Goal: Information Seeking & Learning: Learn about a topic

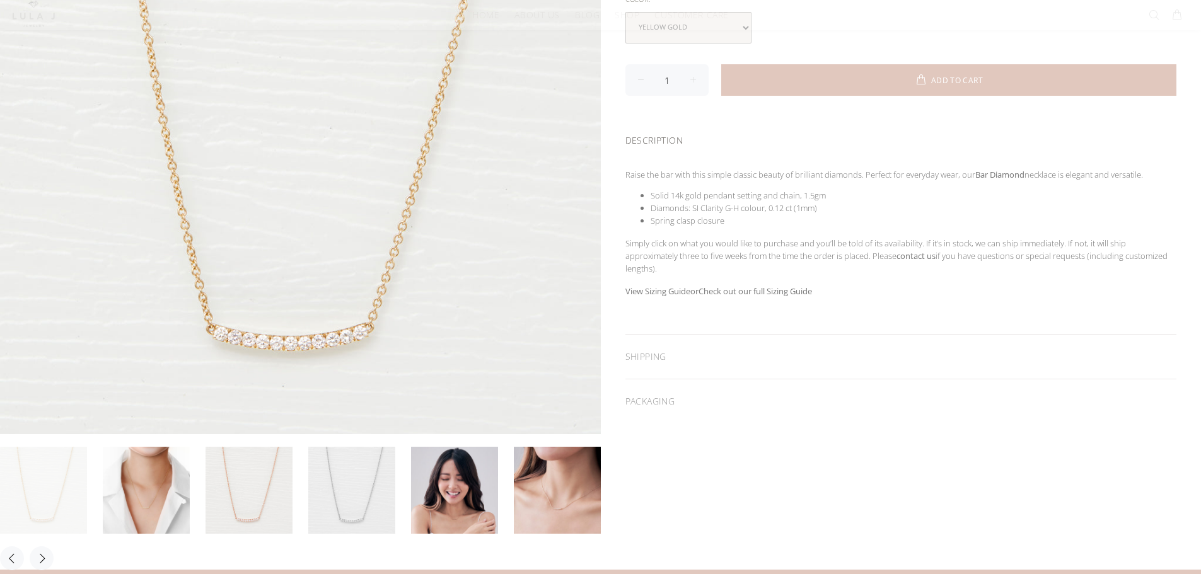
scroll to position [315, 0]
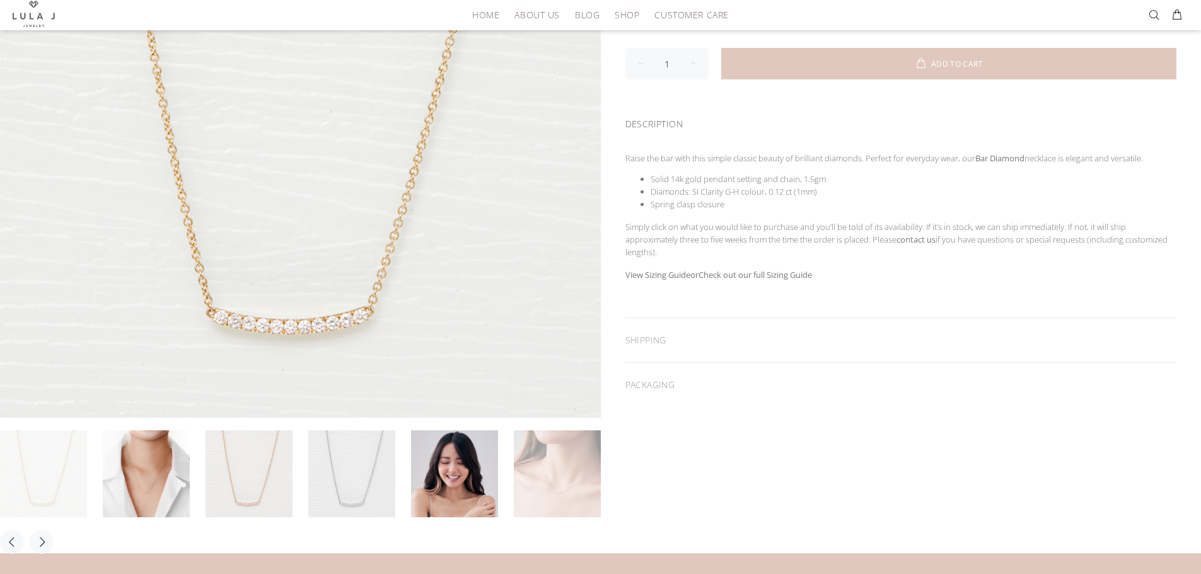
click at [555, 477] on link at bounding box center [557, 473] width 87 height 87
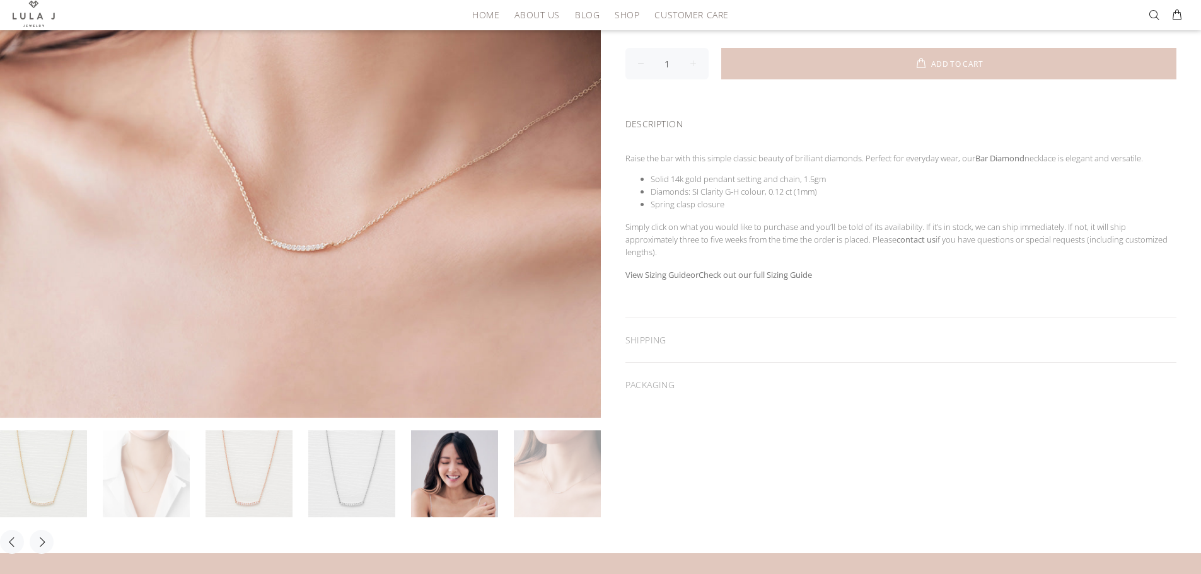
click at [161, 454] on link at bounding box center [146, 473] width 87 height 87
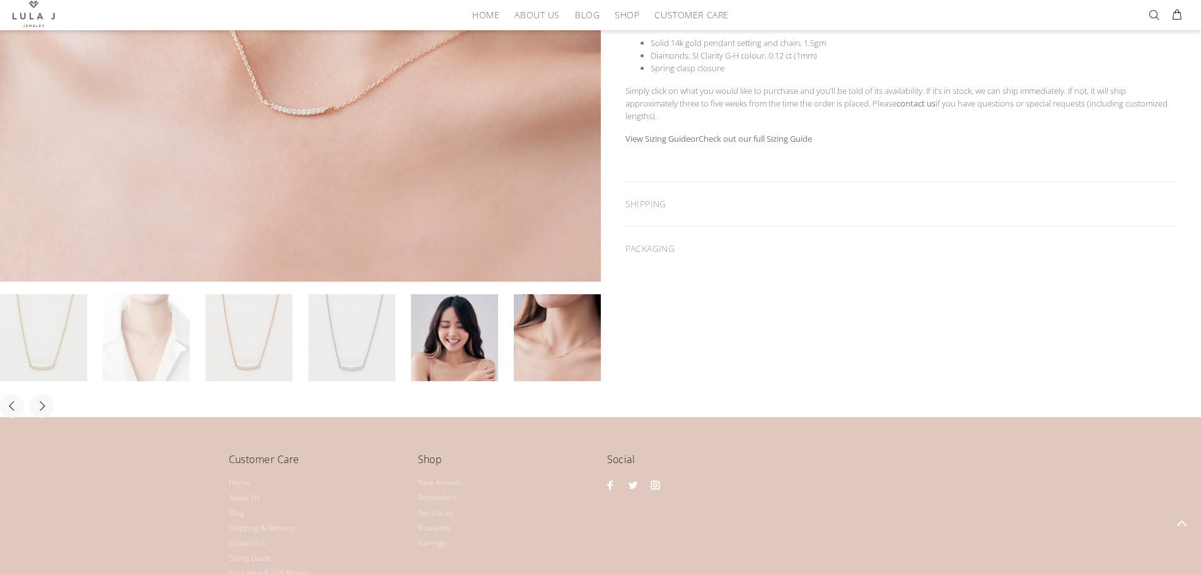
scroll to position [504, 0]
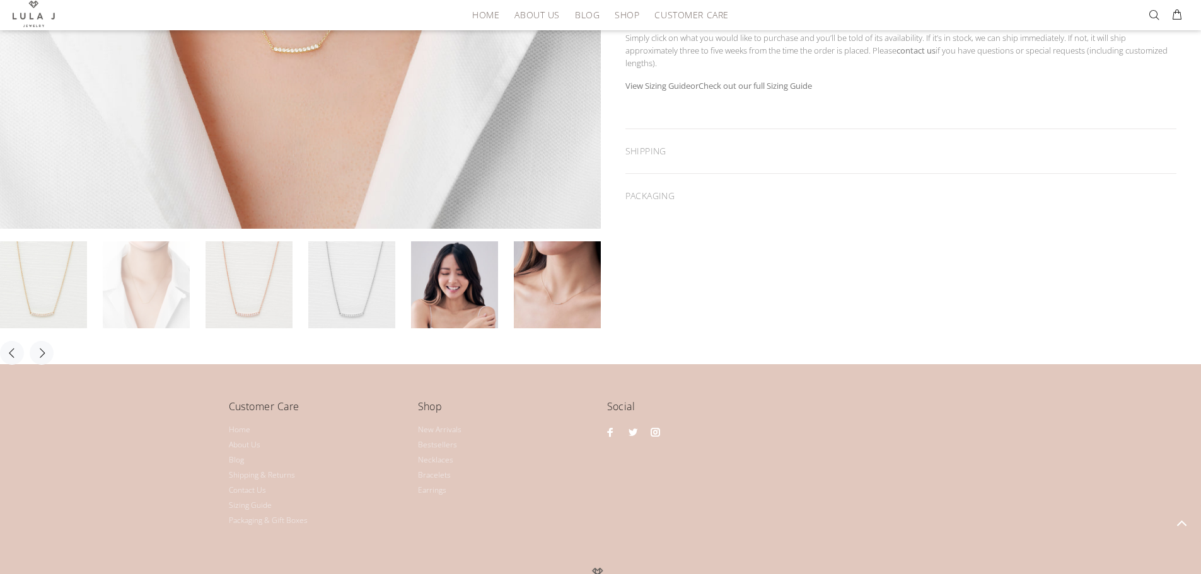
click at [120, 279] on link at bounding box center [146, 284] width 87 height 87
click at [45, 354] on button "Next" at bounding box center [42, 353] width 24 height 24
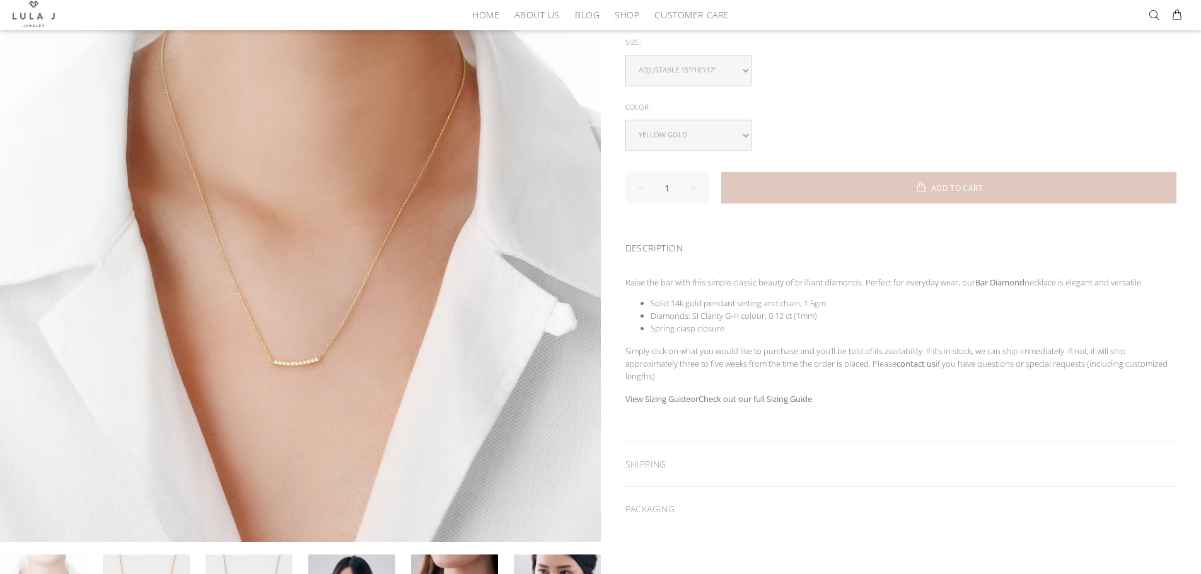
scroll to position [189, 0]
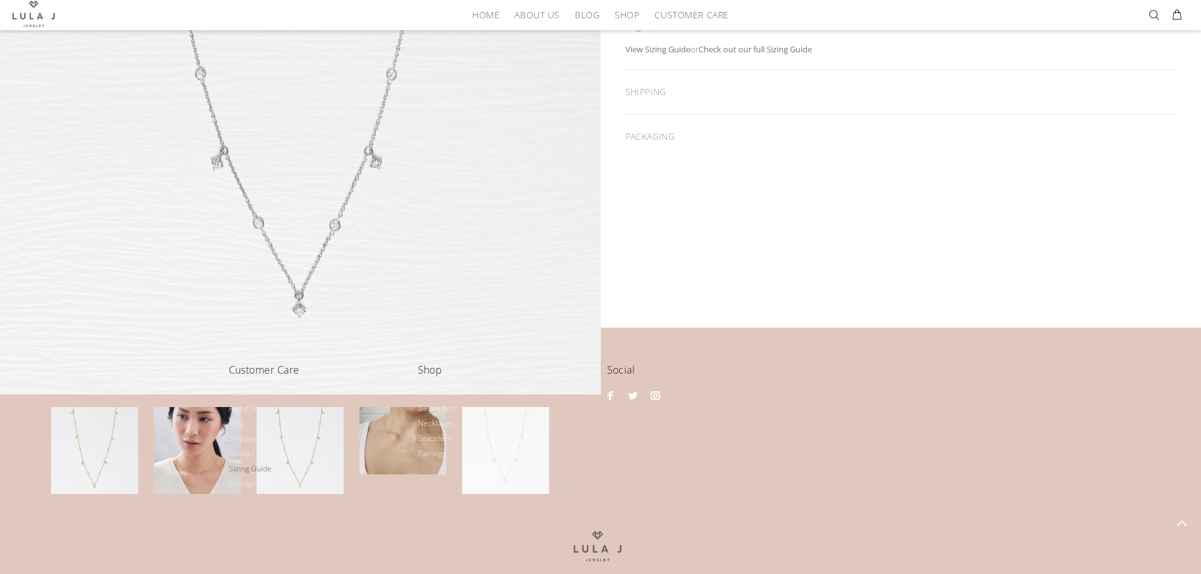
scroll to position [565, 0]
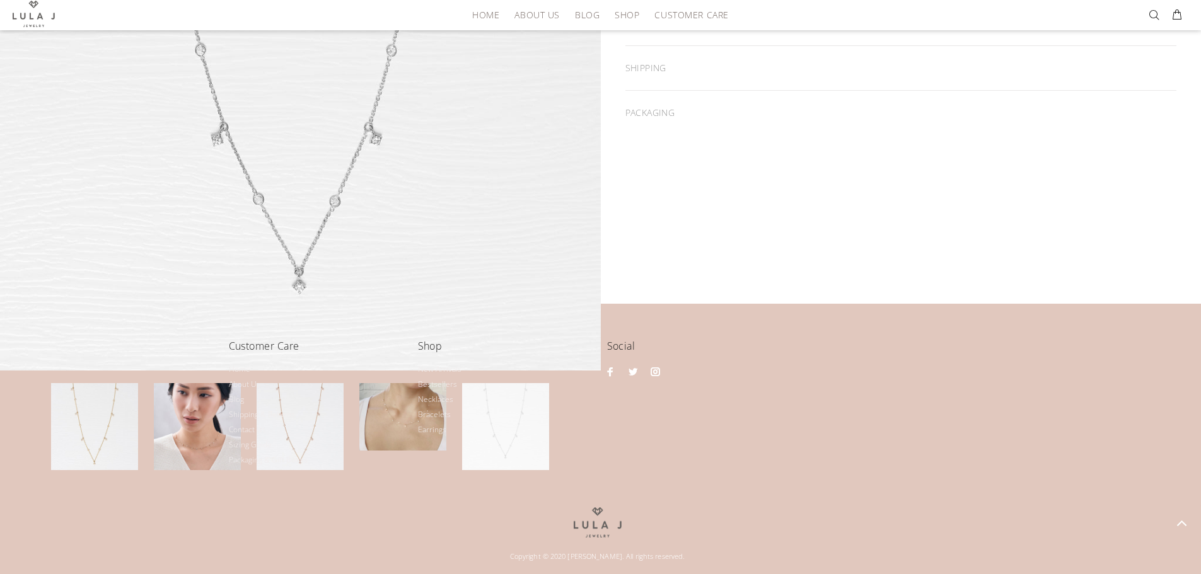
click at [385, 432] on li "Contact Us" at bounding box center [317, 429] width 176 height 15
click at [373, 411] on li "Shipping & Returns" at bounding box center [317, 414] width 176 height 15
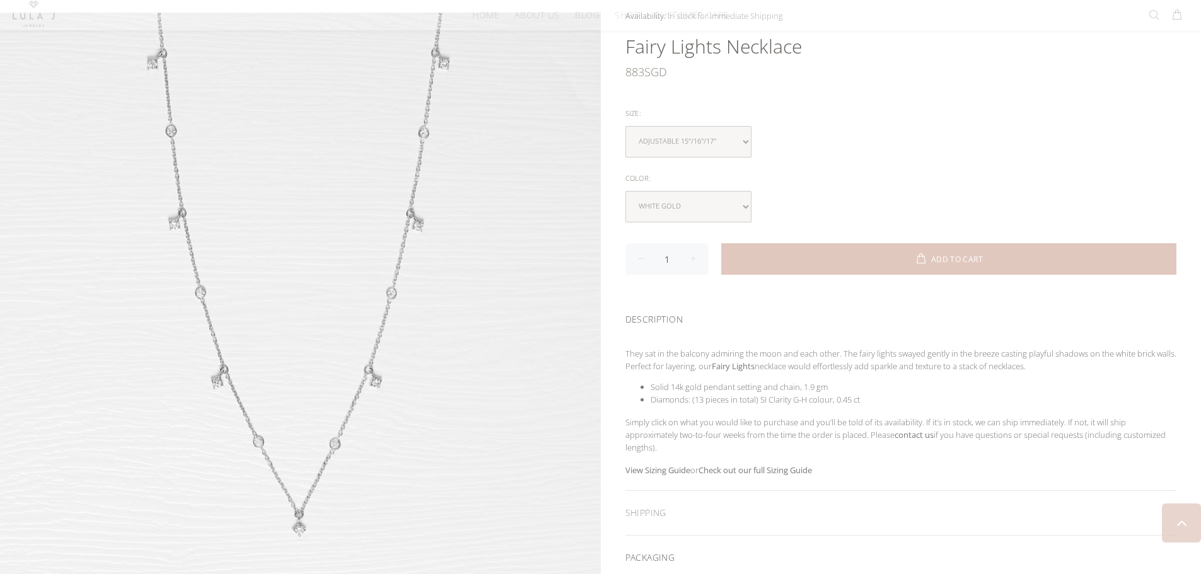
scroll to position [378, 0]
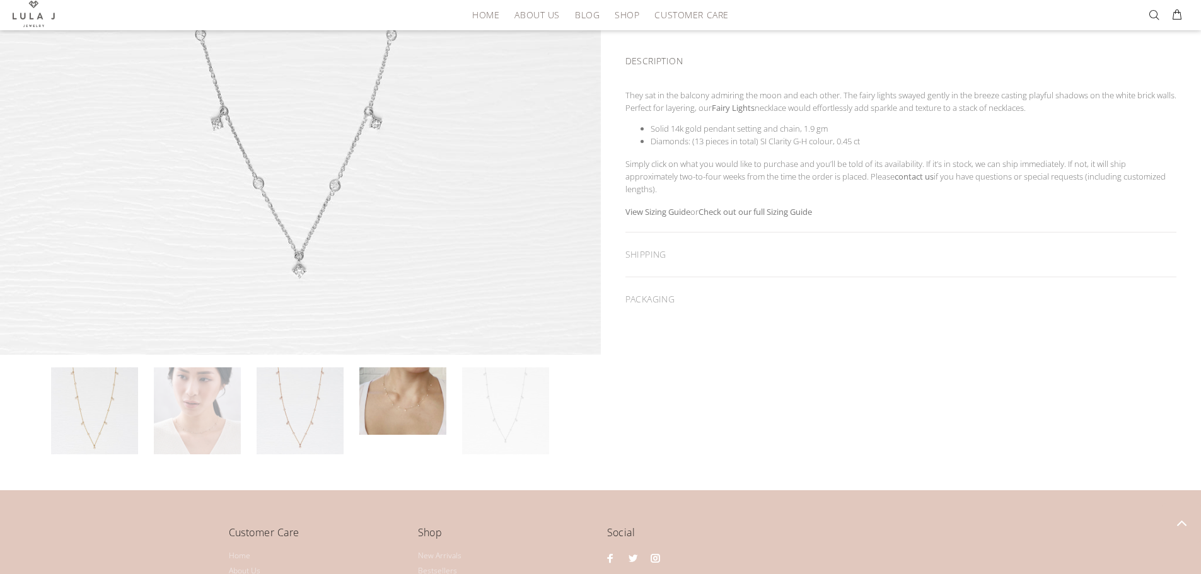
click at [190, 431] on link at bounding box center [197, 410] width 87 height 87
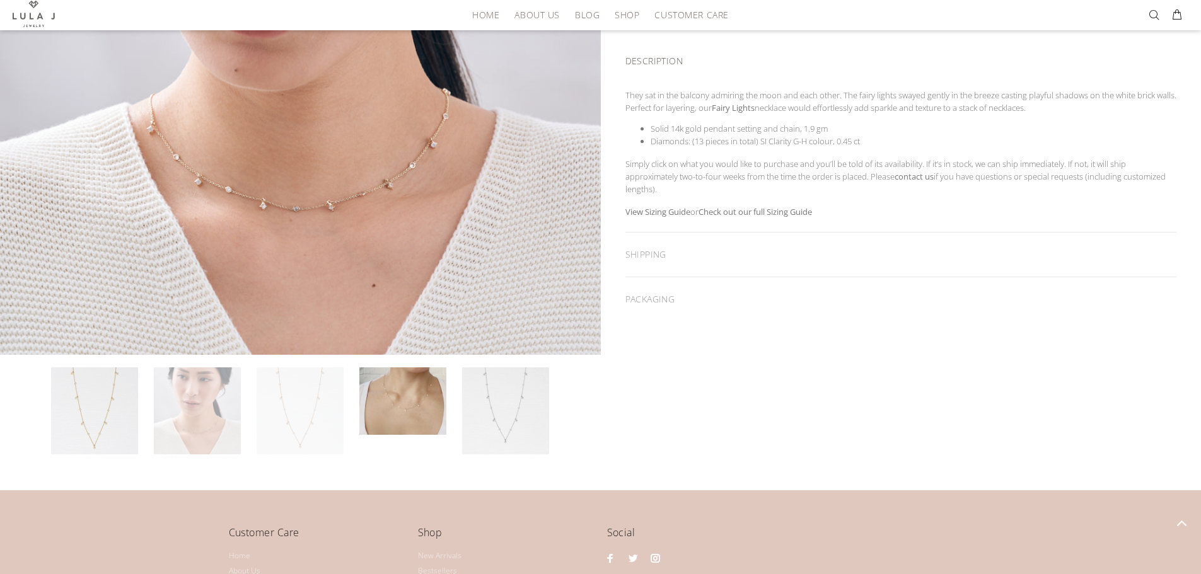
click at [282, 419] on link at bounding box center [300, 410] width 87 height 87
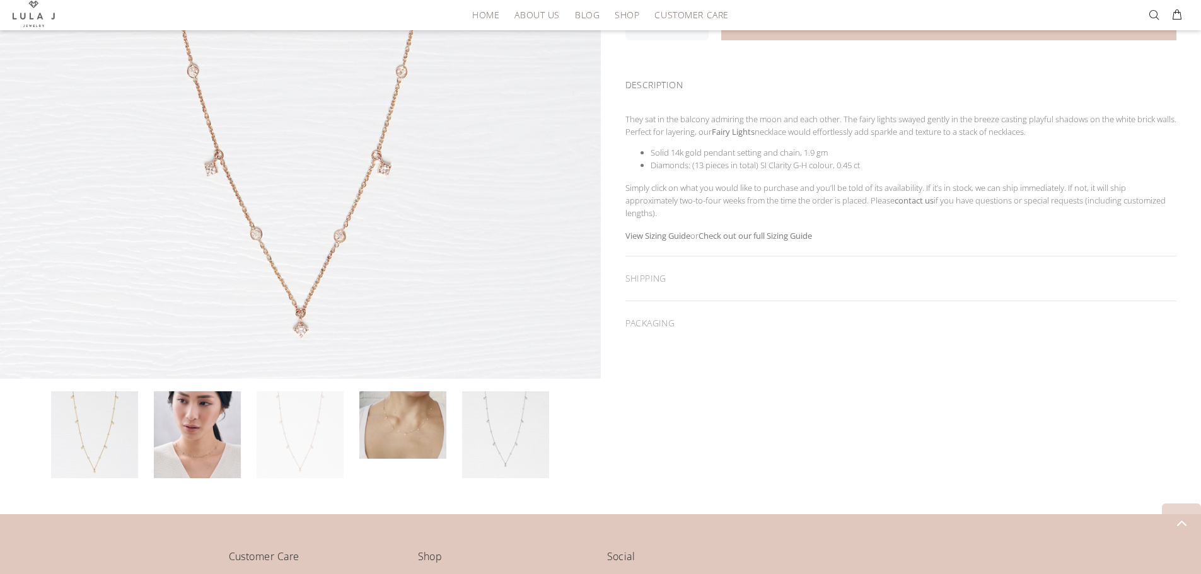
scroll to position [441, 0]
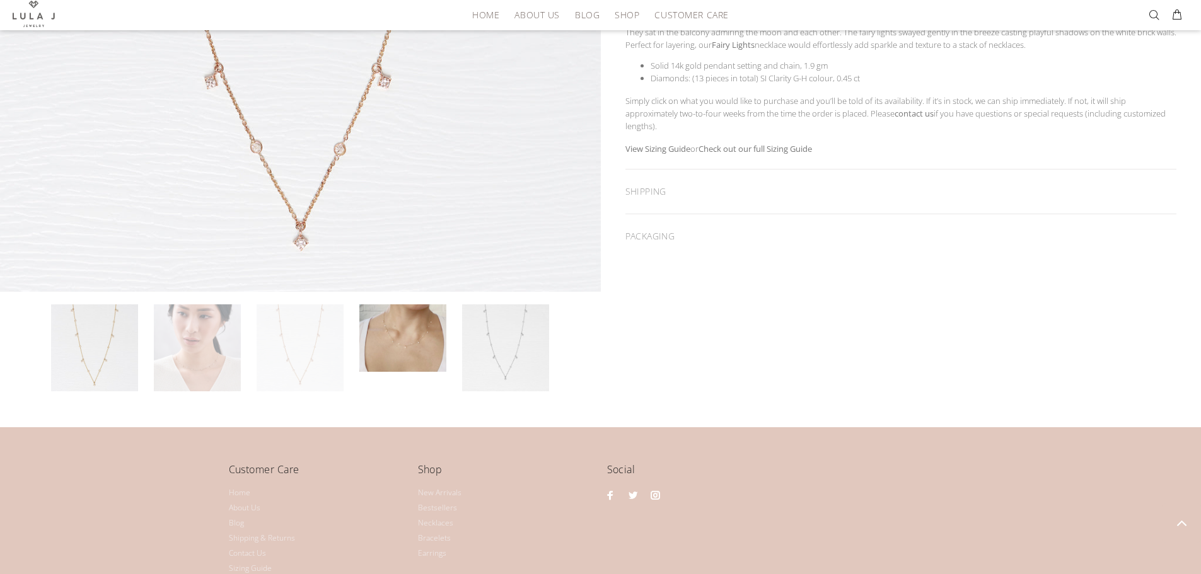
click at [205, 362] on link at bounding box center [197, 347] width 87 height 87
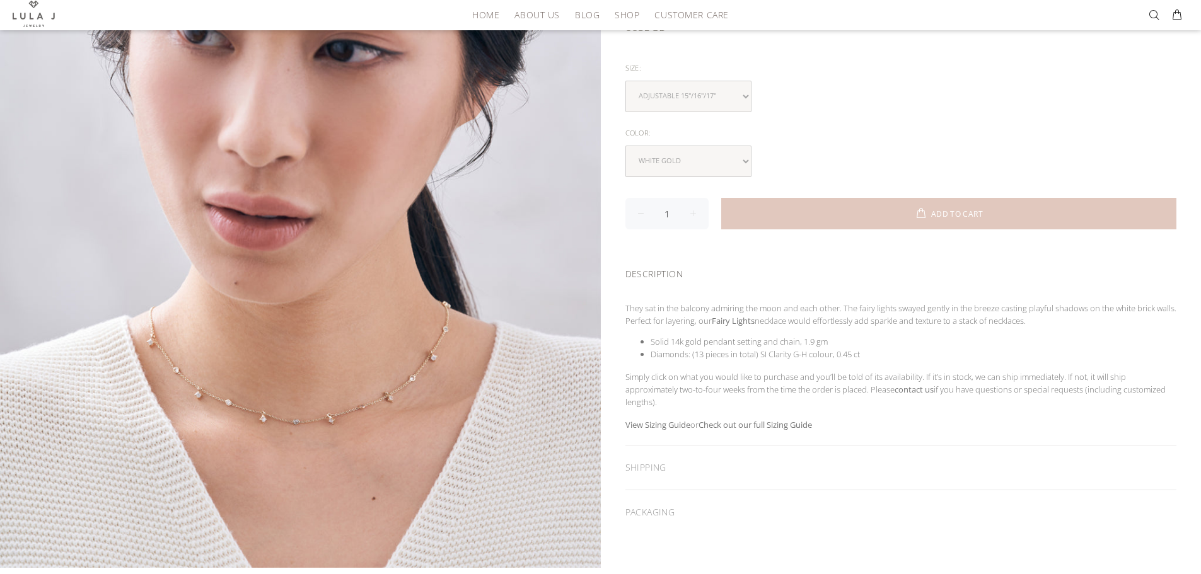
scroll to position [126, 0]
